Goal: Complete application form

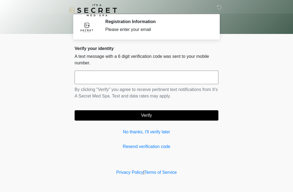
click at [162, 132] on link "No thanks, I'll verify later" at bounding box center [147, 132] width 144 height 7
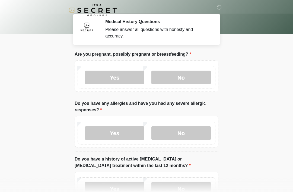
click at [187, 74] on label "No" at bounding box center [181, 78] width 59 height 14
click at [187, 134] on label "No" at bounding box center [181, 133] width 59 height 14
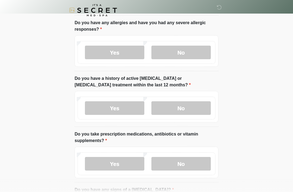
click at [194, 103] on label "No" at bounding box center [181, 108] width 59 height 14
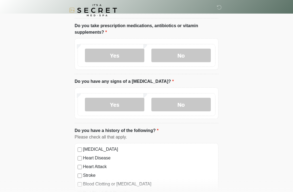
click at [195, 55] on label "No" at bounding box center [181, 56] width 59 height 14
click at [182, 104] on label "No" at bounding box center [181, 105] width 59 height 14
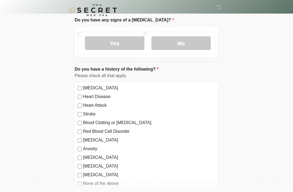
scroll to position [337, 0]
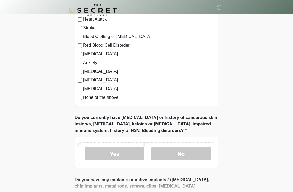
click at [76, 96] on div "[MEDICAL_DATA] Heart Disease Heart Attack Stroke Blood Clotting or [MEDICAL_DAT…" at bounding box center [147, 51] width 144 height 110
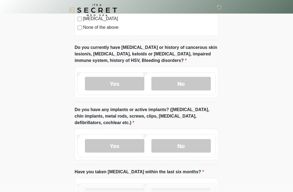
click at [172, 83] on label "No" at bounding box center [181, 84] width 59 height 14
click at [180, 143] on label "No" at bounding box center [181, 146] width 59 height 14
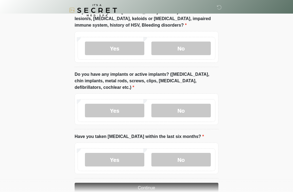
scroll to position [454, 0]
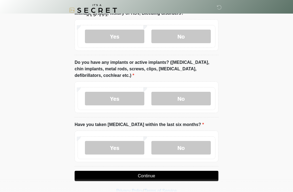
click at [182, 148] on label "No" at bounding box center [181, 148] width 59 height 14
click at [159, 177] on button "Continue" at bounding box center [147, 176] width 144 height 10
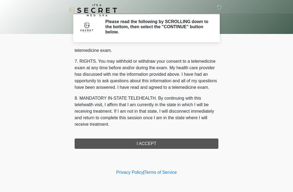
scroll to position [232, 0]
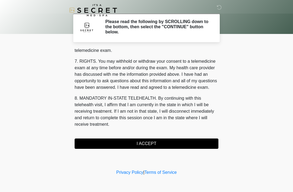
click at [175, 145] on button "I ACCEPT" at bounding box center [147, 144] width 144 height 10
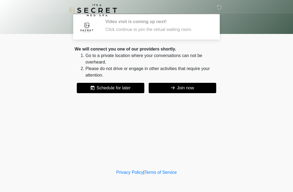
click at [193, 90] on button "Join now" at bounding box center [183, 88] width 68 height 10
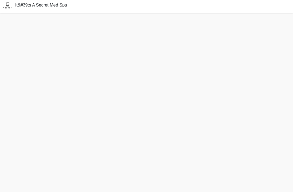
scroll to position [19, 0]
